Goal: Information Seeking & Learning: Learn about a topic

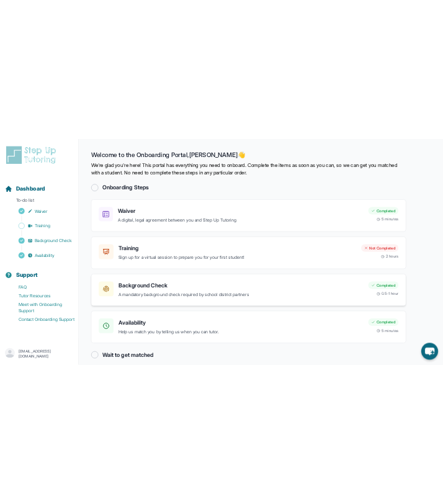
scroll to position [14, 0]
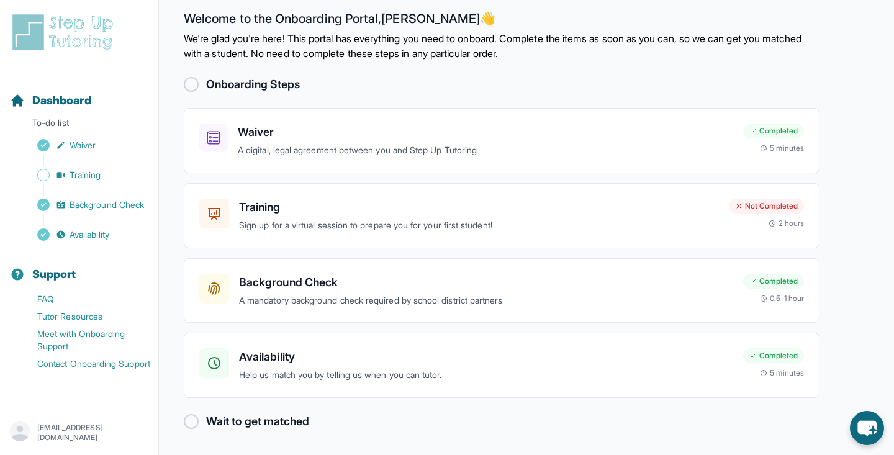
click at [193, 420] on div at bounding box center [191, 421] width 15 height 15
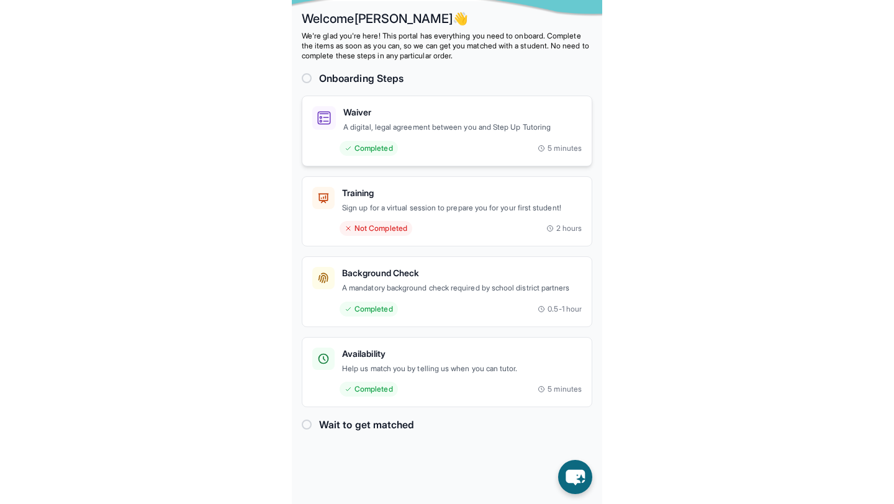
scroll to position [0, 0]
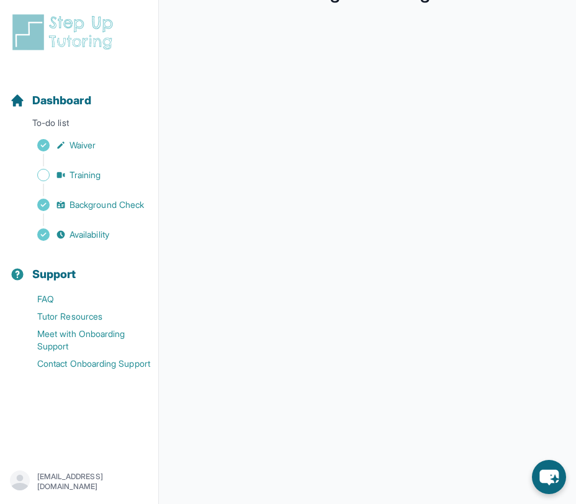
scroll to position [88, 0]
